Goal: Register for event/course

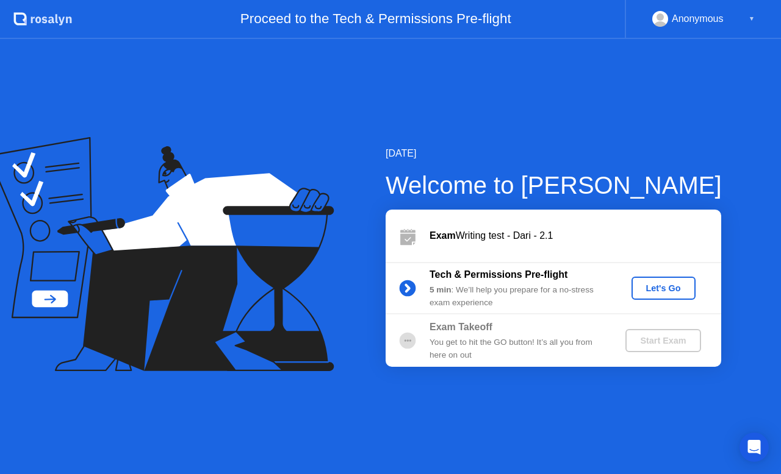
click at [666, 284] on div "Let's Go" at bounding box center [663, 289] width 54 height 10
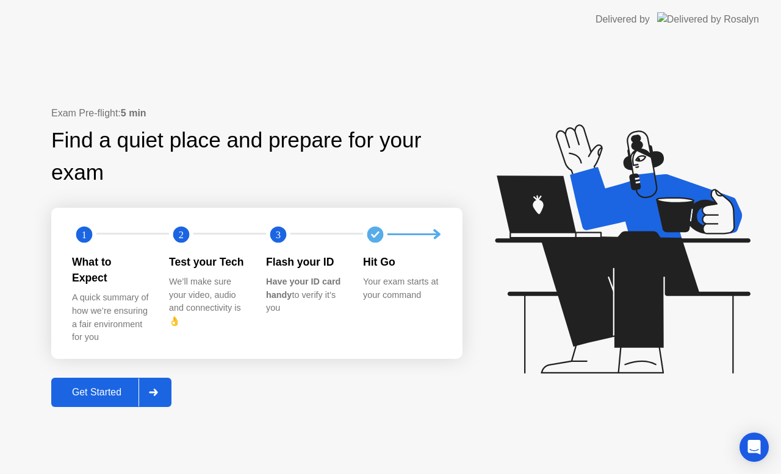
click at [113, 387] on div "Get Started" at bounding box center [97, 392] width 84 height 11
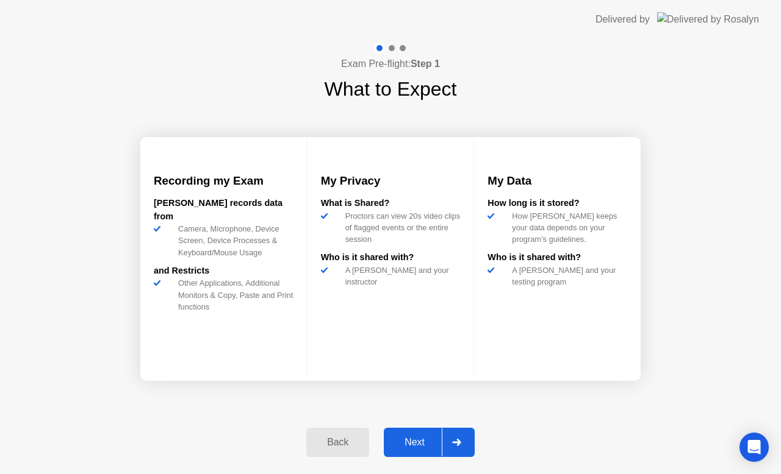
click at [416, 437] on div "Next" at bounding box center [414, 442] width 54 height 11
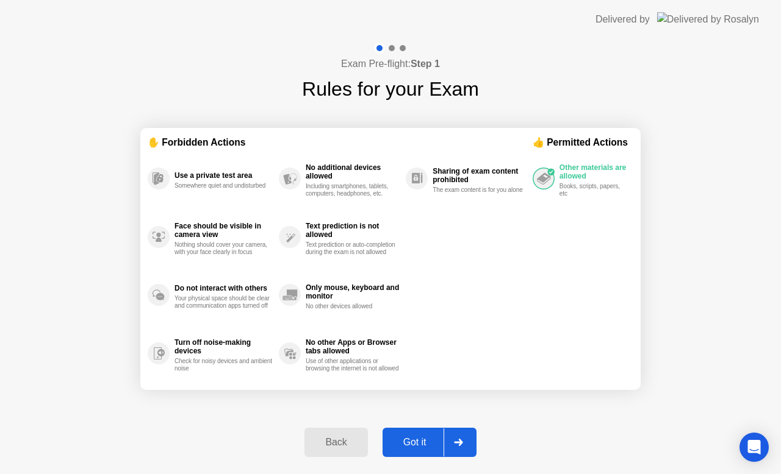
click at [416, 437] on div "Got it" at bounding box center [414, 442] width 57 height 11
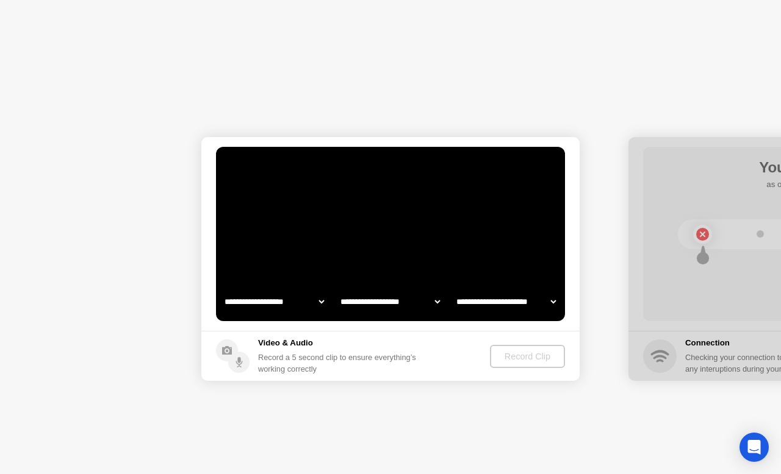
select select "**********"
select select "*******"
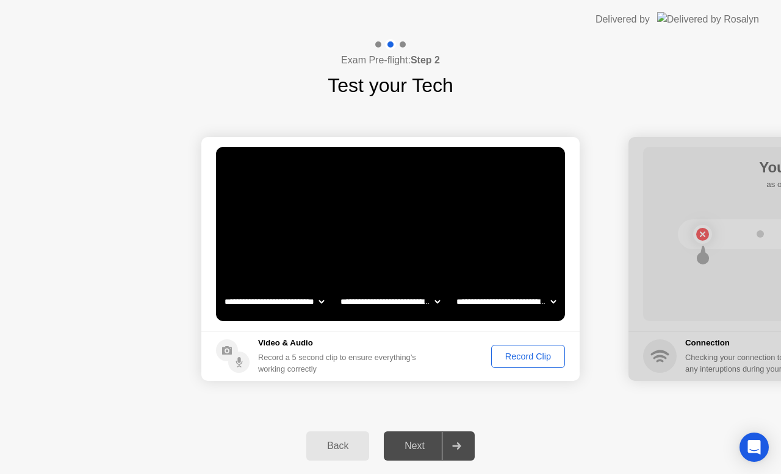
click at [525, 355] on div "Record Clip" at bounding box center [527, 357] width 65 height 10
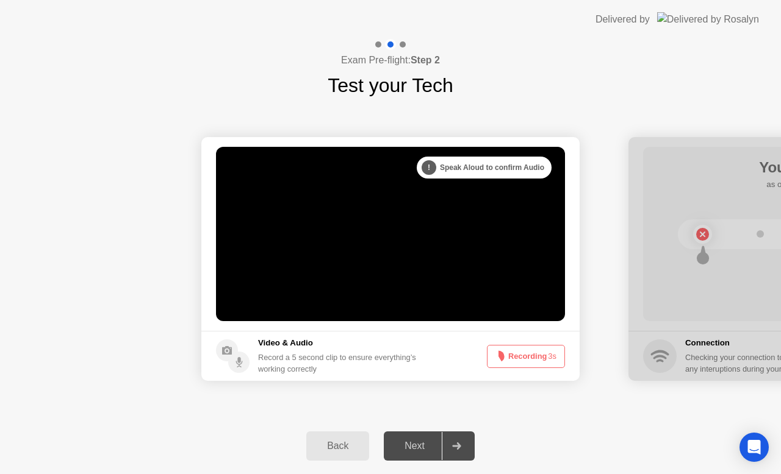
click at [415, 447] on div "Next" at bounding box center [414, 446] width 54 height 11
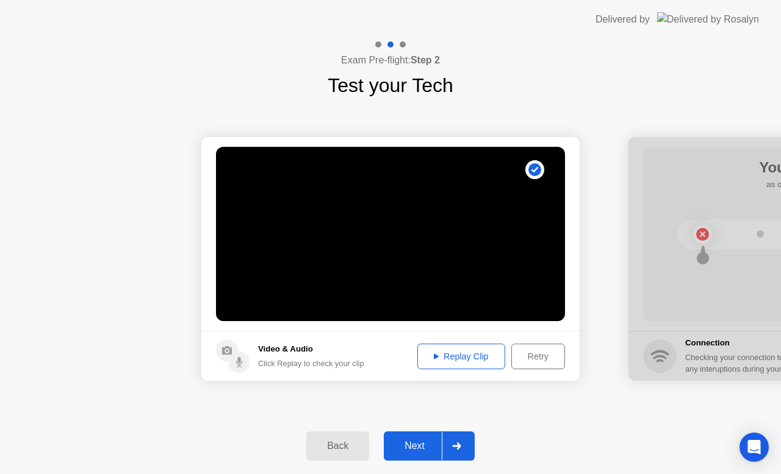
click at [415, 447] on div "Next" at bounding box center [414, 446] width 54 height 11
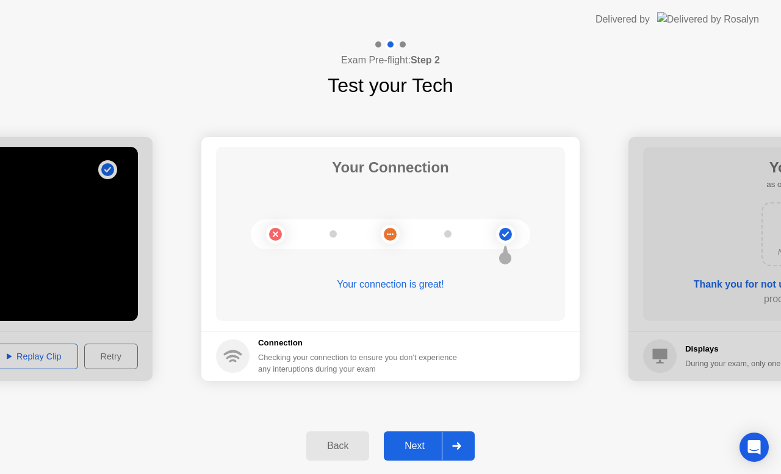
click at [422, 446] on div "Next" at bounding box center [414, 446] width 54 height 11
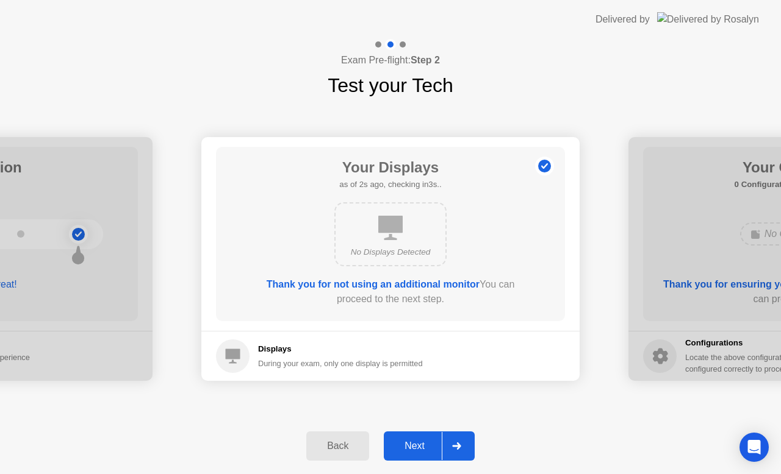
click at [424, 450] on div "Next" at bounding box center [414, 446] width 54 height 11
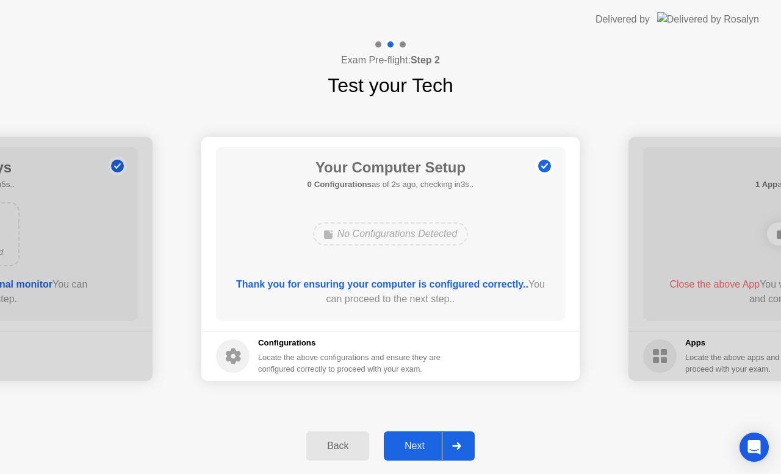
click at [418, 446] on div "Next" at bounding box center [414, 446] width 54 height 11
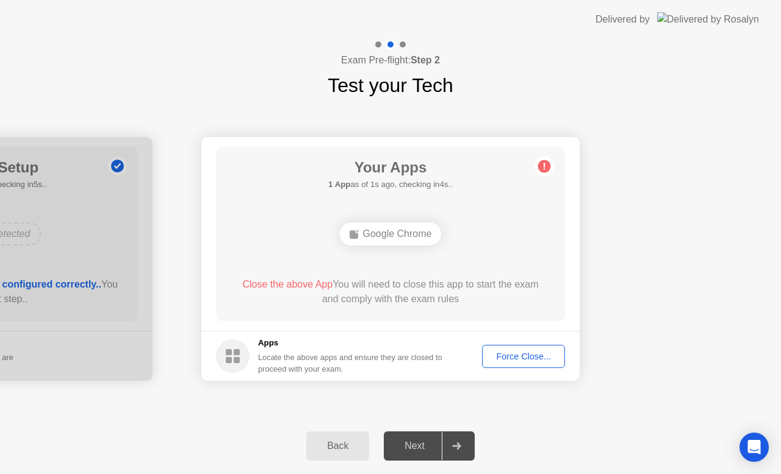
click at [522, 353] on div "Force Close..." at bounding box center [523, 357] width 74 height 10
click at [522, 355] on div "Force Close..." at bounding box center [523, 357] width 74 height 10
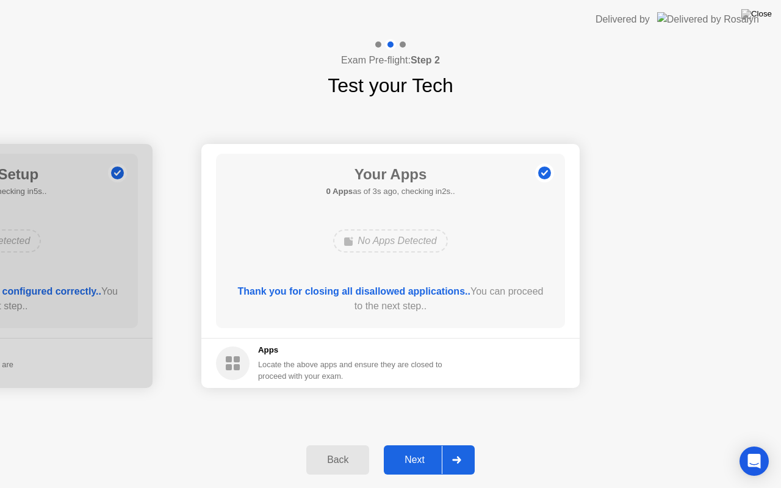
click at [413, 459] on div "Next" at bounding box center [414, 459] width 54 height 11
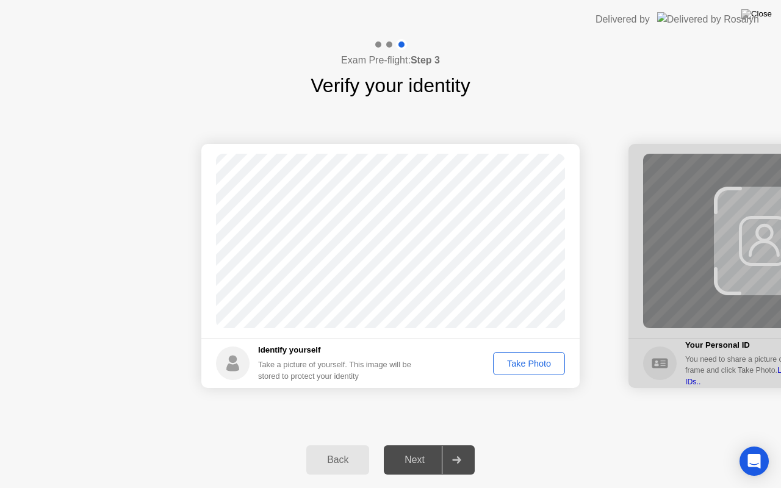
click at [532, 362] on div "Take Photo" at bounding box center [528, 364] width 63 height 10
click at [412, 454] on div "Next" at bounding box center [414, 459] width 54 height 11
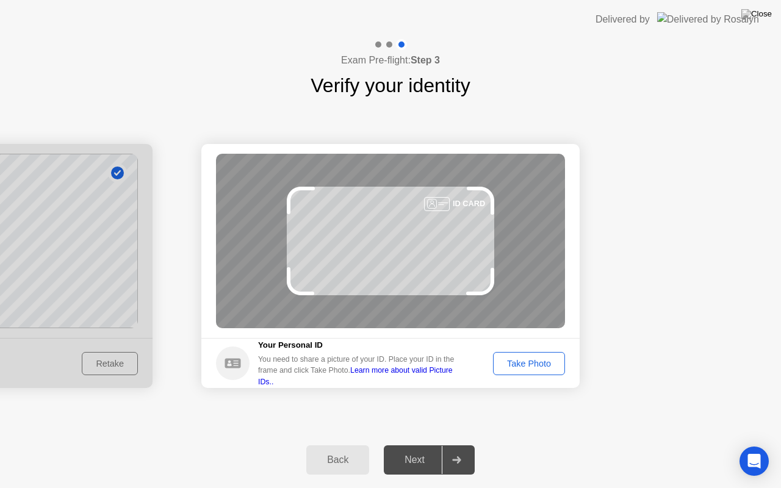
click at [516, 371] on button "Take Photo" at bounding box center [529, 363] width 72 height 23
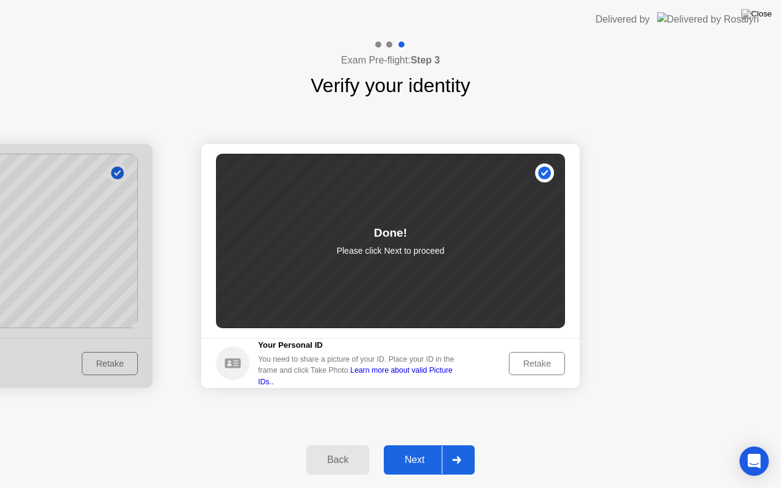
click at [417, 460] on div "Next" at bounding box center [414, 459] width 54 height 11
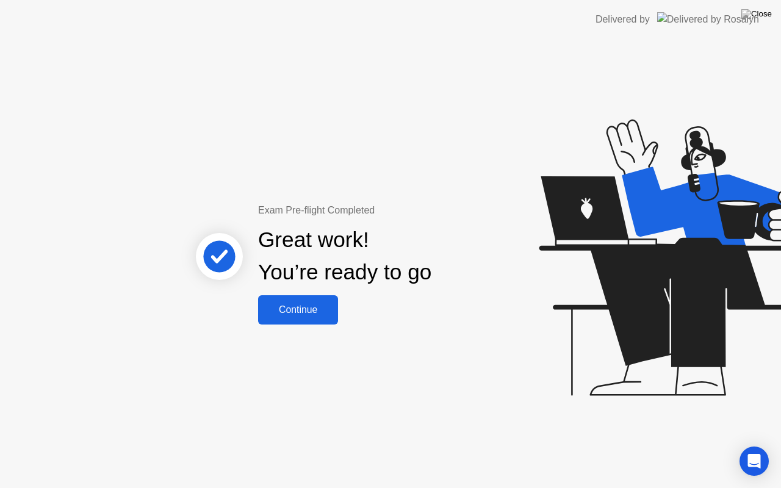
click at [305, 313] on div "Continue" at bounding box center [298, 309] width 73 height 11
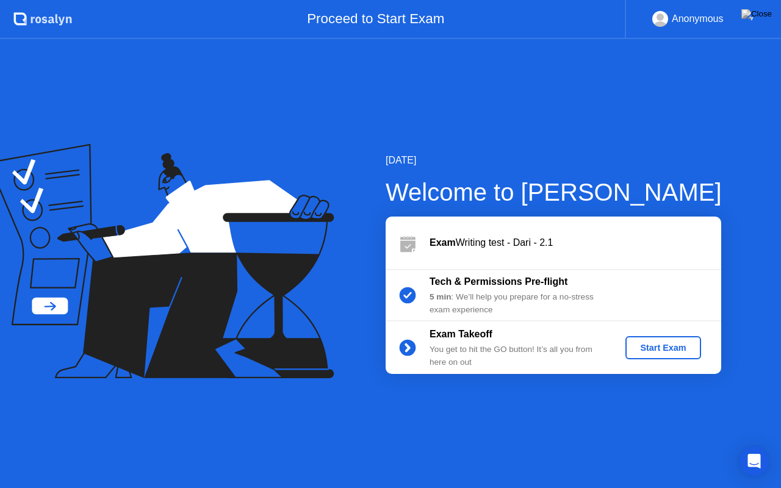
click at [671, 345] on div "Start Exam" at bounding box center [662, 348] width 65 height 10
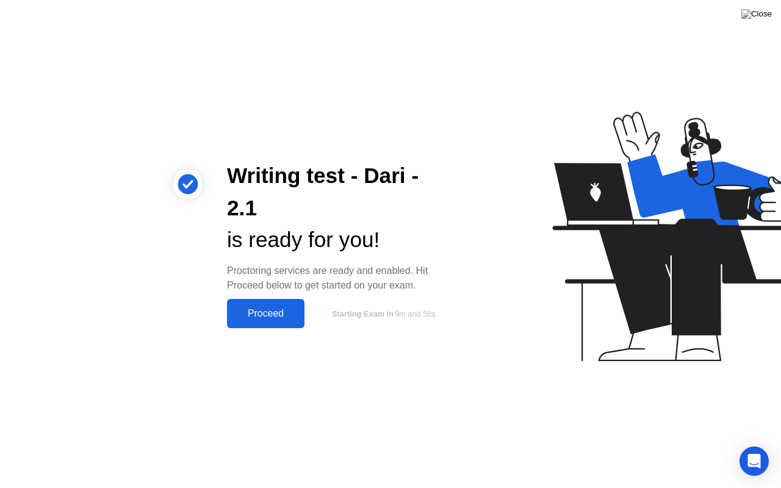
click at [270, 310] on div "Proceed" at bounding box center [266, 313] width 70 height 11
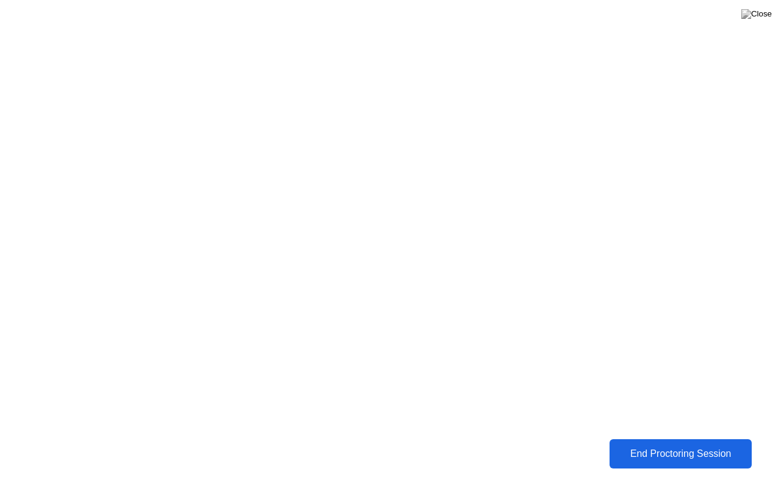
click at [662, 456] on div "End Proctoring Session" at bounding box center [680, 454] width 148 height 12
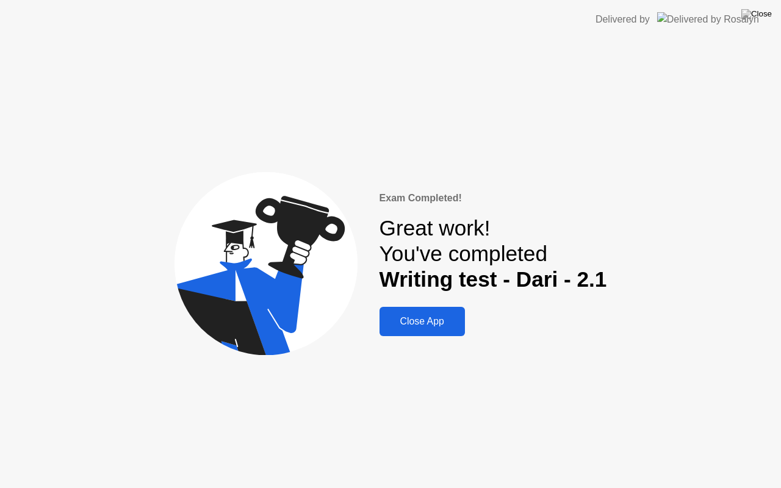
click at [421, 324] on div "Close App" at bounding box center [422, 321] width 78 height 11
